Goal: Navigation & Orientation: Find specific page/section

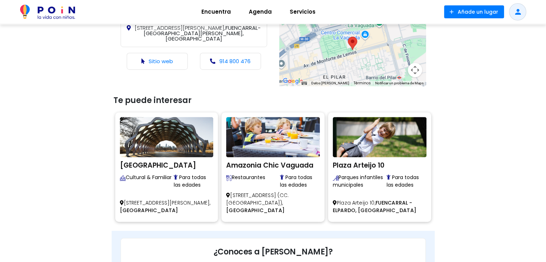
scroll to position [333, 0]
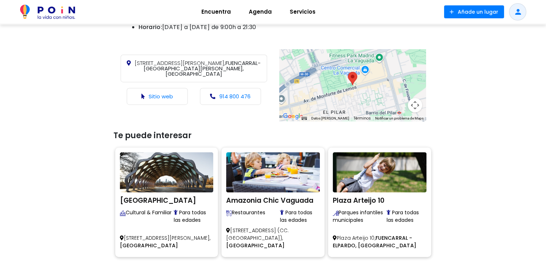
scroll to position [320, 0]
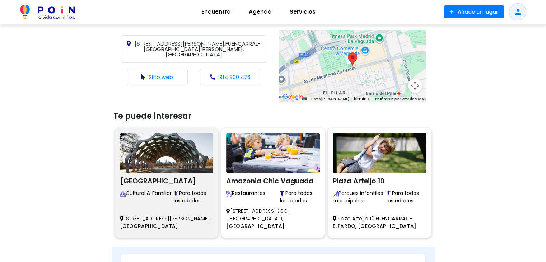
click at [158, 165] on img at bounding box center [167, 153] width 94 height 40
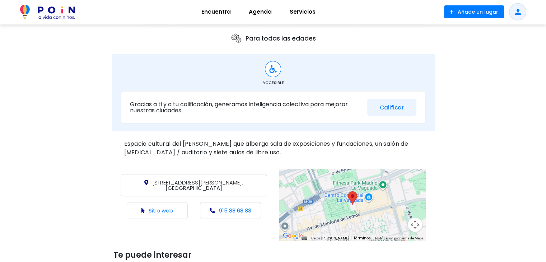
scroll to position [323, 0]
